Goal: Task Accomplishment & Management: Use online tool/utility

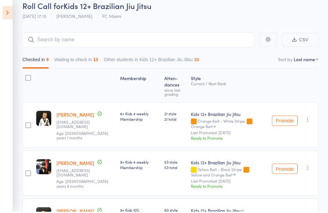
scroll to position [29, 0]
click at [12, 16] on icon at bounding box center [8, 13] width 10 height 13
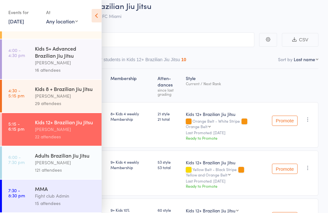
scroll to position [64, 0]
click at [58, 164] on div "[PERSON_NAME]" at bounding box center [65, 162] width 61 height 7
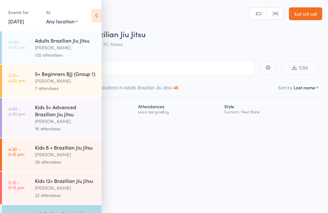
click at [98, 19] on icon at bounding box center [97, 15] width 10 height 13
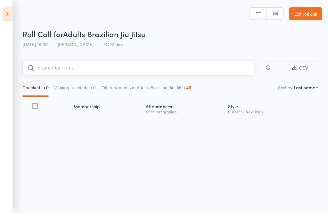
click at [110, 63] on input "search" at bounding box center [138, 68] width 232 height 15
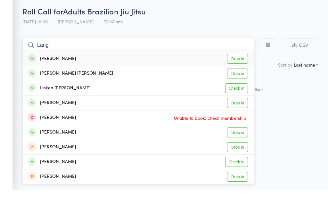
type input "Lang"
click at [239, 77] on link "Drop in" at bounding box center [237, 82] width 21 height 10
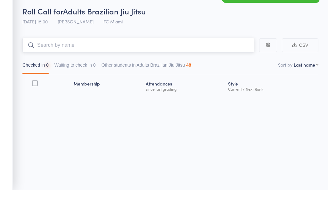
click at [150, 61] on input "search" at bounding box center [138, 68] width 232 height 15
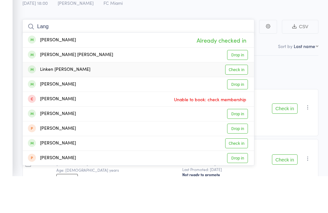
type input "Lang"
click at [241, 102] on link "Check in" at bounding box center [236, 107] width 23 height 10
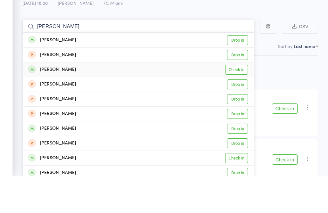
type input "[PERSON_NAME]"
click at [240, 102] on link "Check in" at bounding box center [236, 107] width 23 height 10
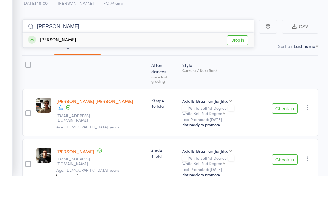
type input "[PERSON_NAME]"
click at [238, 72] on link "Drop in" at bounding box center [237, 77] width 21 height 10
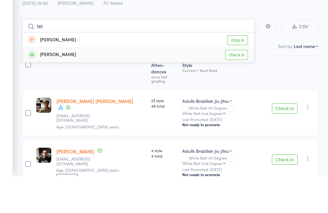
type input "tei"
click at [241, 87] on link "Check in" at bounding box center [236, 92] width 23 height 10
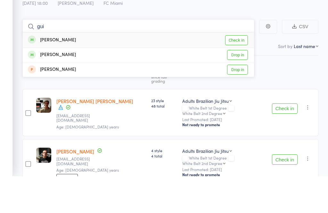
type input "gui"
click at [245, 72] on link "Check in" at bounding box center [236, 77] width 23 height 10
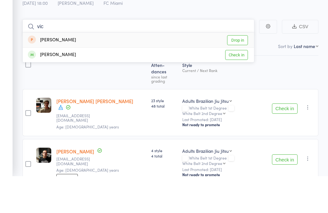
type input "vic"
click at [242, 87] on link "Check in" at bounding box center [236, 92] width 23 height 10
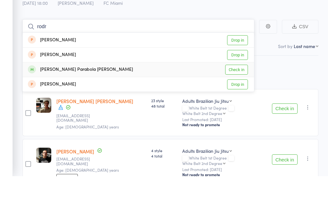
type input "rodr"
click at [242, 102] on link "Check in" at bounding box center [236, 107] width 23 height 10
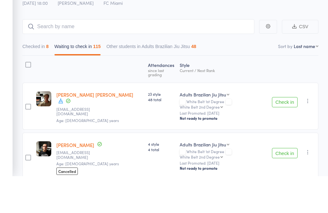
scroll to position [41, 0]
